Goal: Task Accomplishment & Management: Manage account settings

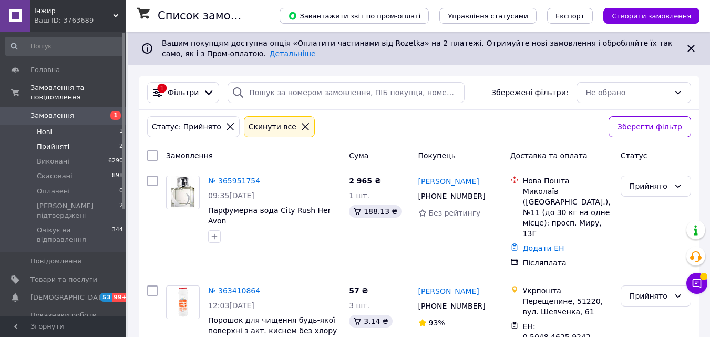
click at [55, 125] on li "Нові 1" at bounding box center [64, 132] width 129 height 15
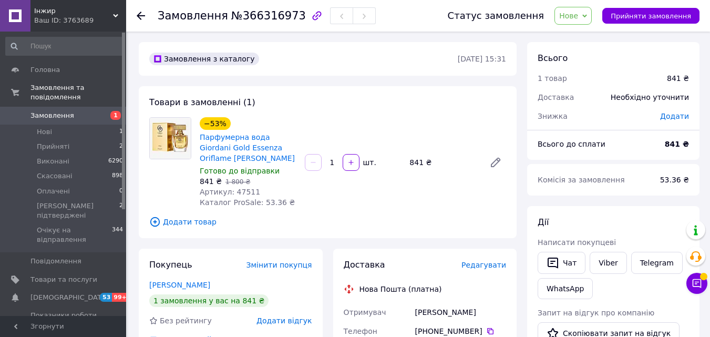
click at [577, 20] on span "Нове" at bounding box center [568, 16] width 19 height 8
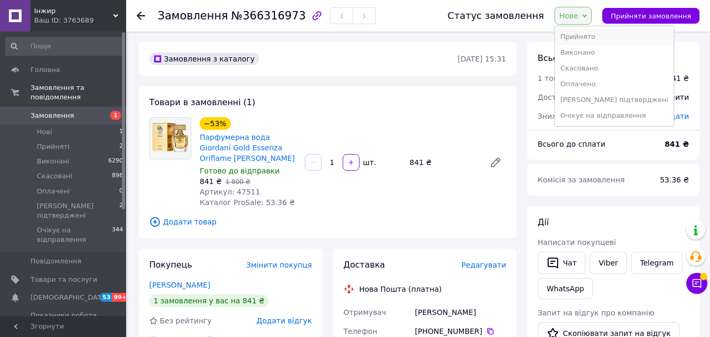
click at [583, 41] on li "Прийнято" at bounding box center [614, 37] width 119 height 16
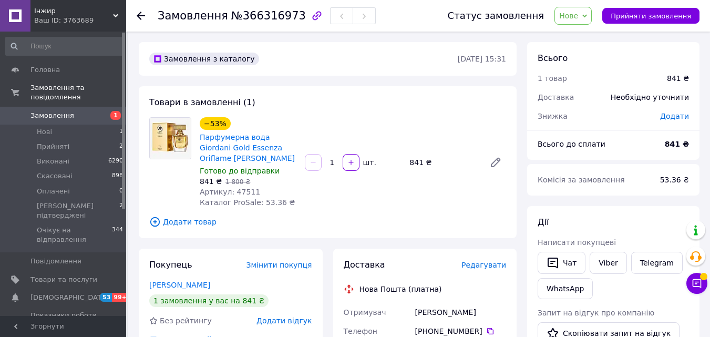
click at [592, 20] on span "Нове" at bounding box center [572, 16] width 37 height 18
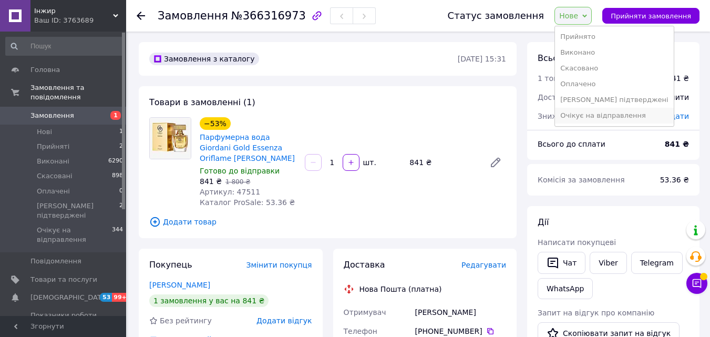
click at [594, 113] on li "Очікує на відправлення" at bounding box center [614, 116] width 119 height 16
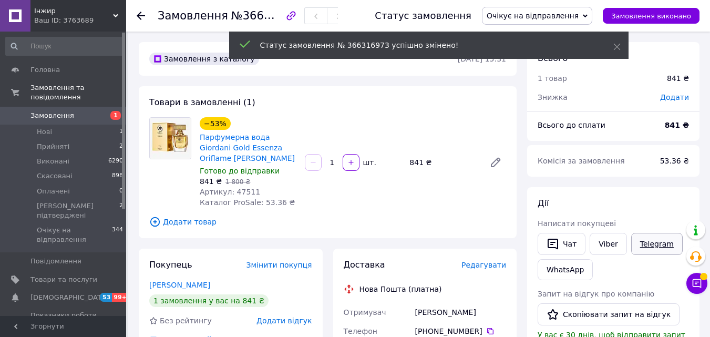
click at [657, 235] on link "Telegram" at bounding box center [656, 244] width 51 height 22
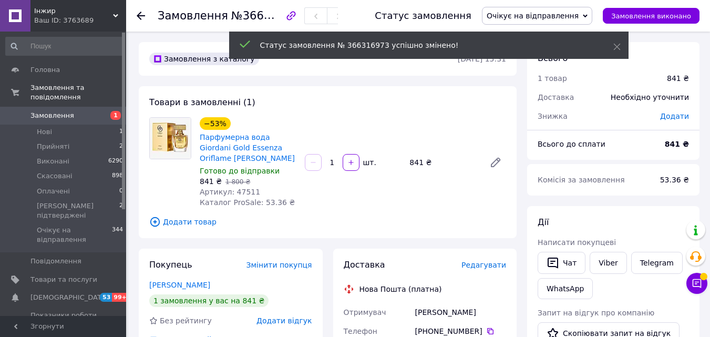
scroll to position [158, 0]
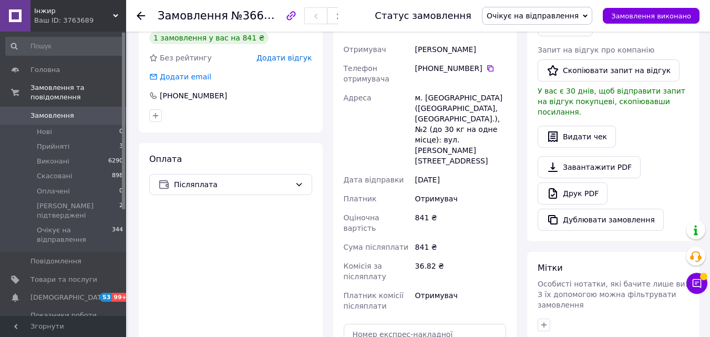
scroll to position [315, 0]
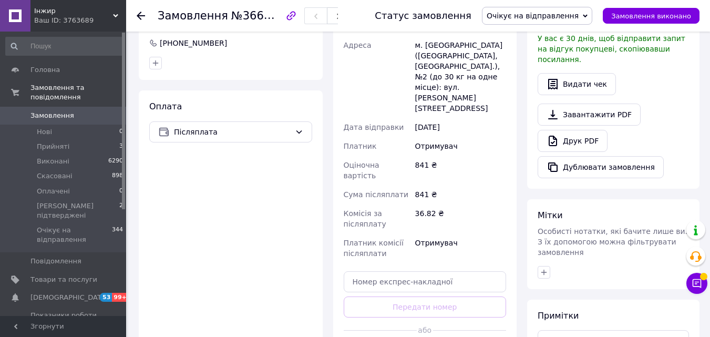
click at [442, 317] on div at bounding box center [469, 330] width 73 height 26
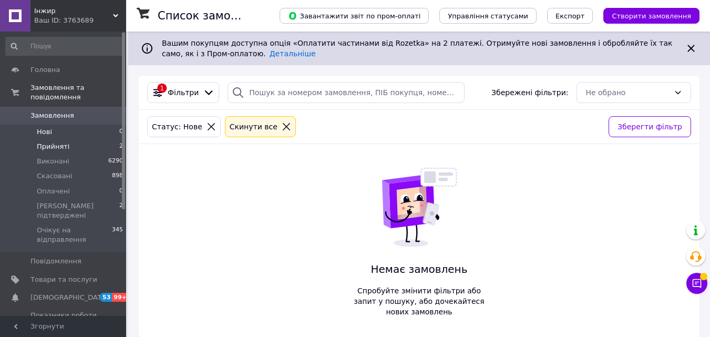
click at [97, 139] on li "Прийняті 2" at bounding box center [64, 146] width 129 height 15
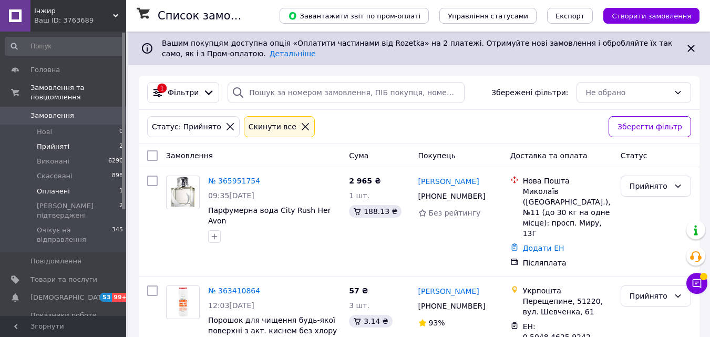
click at [86, 184] on li "Оплачені 1" at bounding box center [64, 191] width 129 height 15
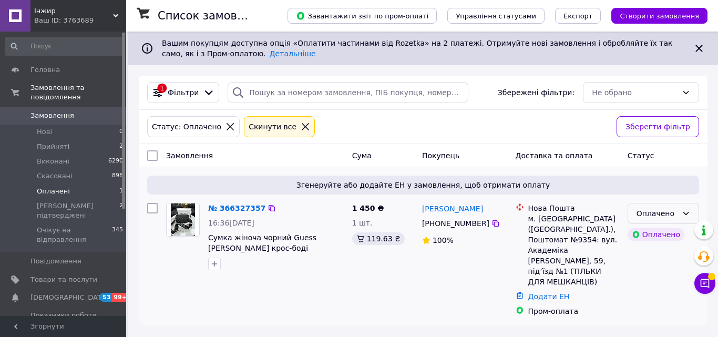
click at [654, 211] on div "Оплачено" at bounding box center [656, 214] width 41 height 12
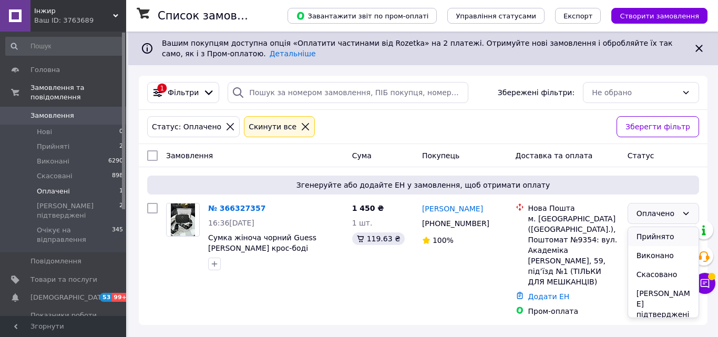
click at [658, 240] on li "Прийнято" at bounding box center [663, 236] width 70 height 19
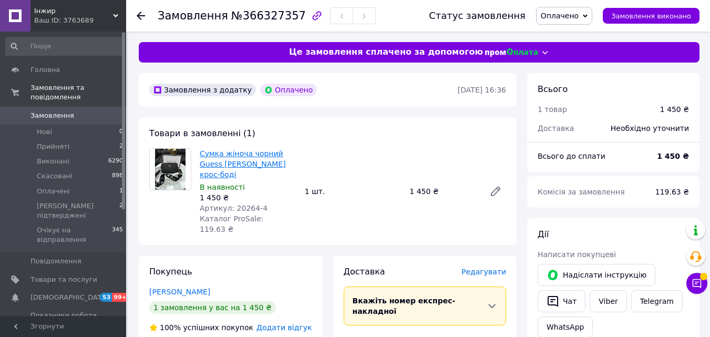
click at [204, 154] on link "Сумка жіноча чорний Guess [PERSON_NAME] крос-боді" at bounding box center [243, 163] width 86 height 29
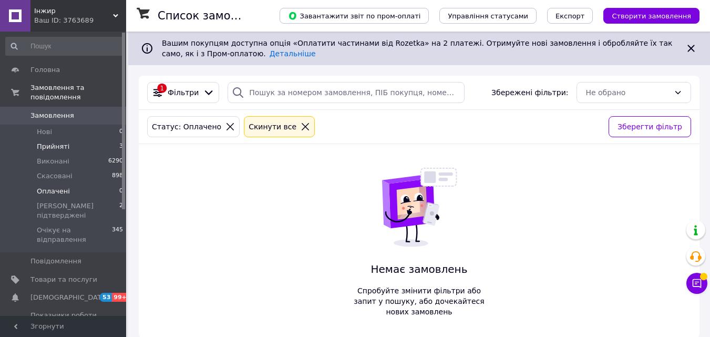
click at [85, 139] on li "Прийняті 3" at bounding box center [64, 146] width 129 height 15
